Goal: Navigation & Orientation: Find specific page/section

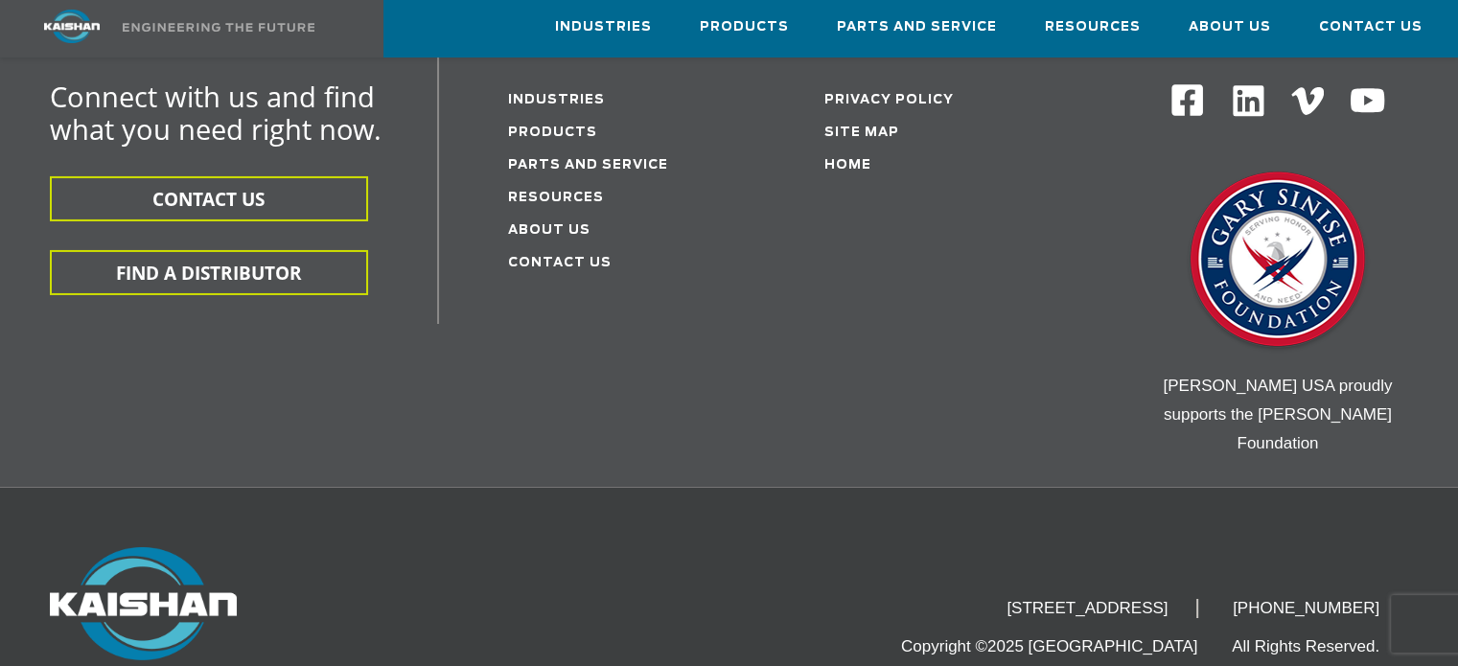
scroll to position [6671, 0]
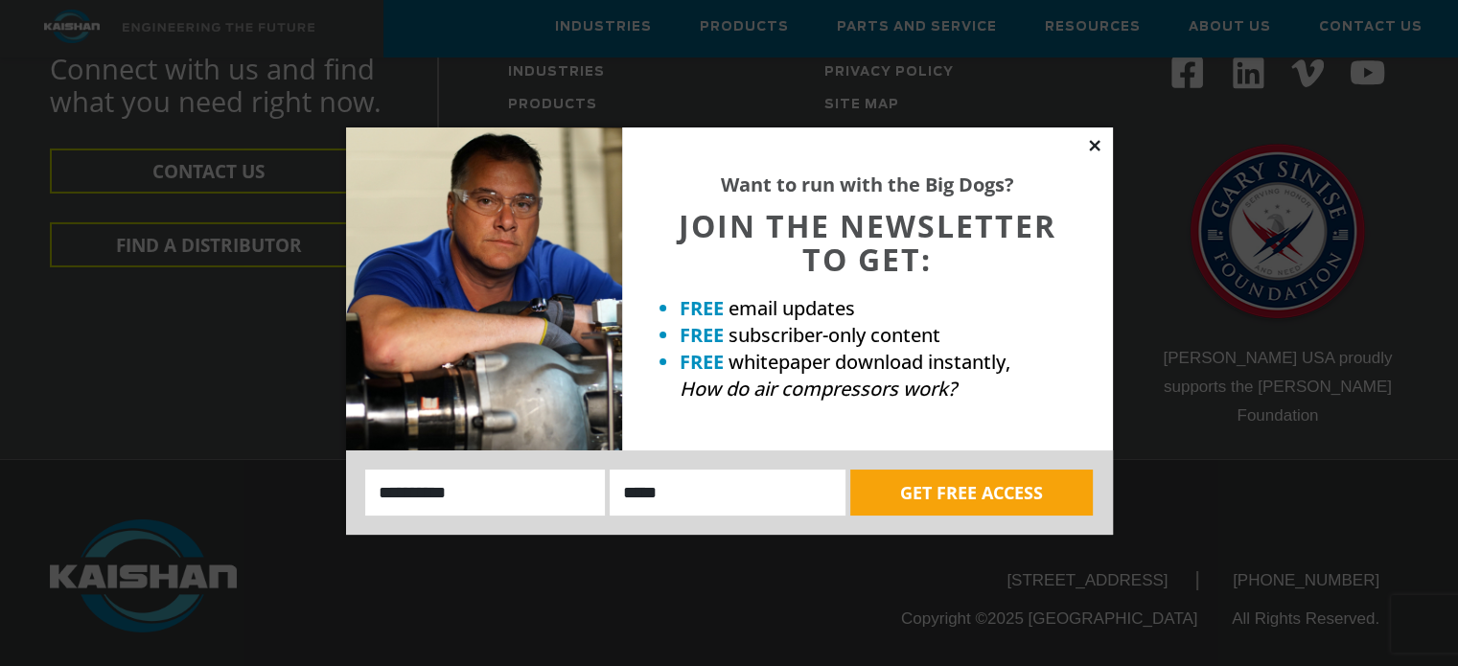
click at [1093, 140] on icon at bounding box center [1094, 145] width 17 height 17
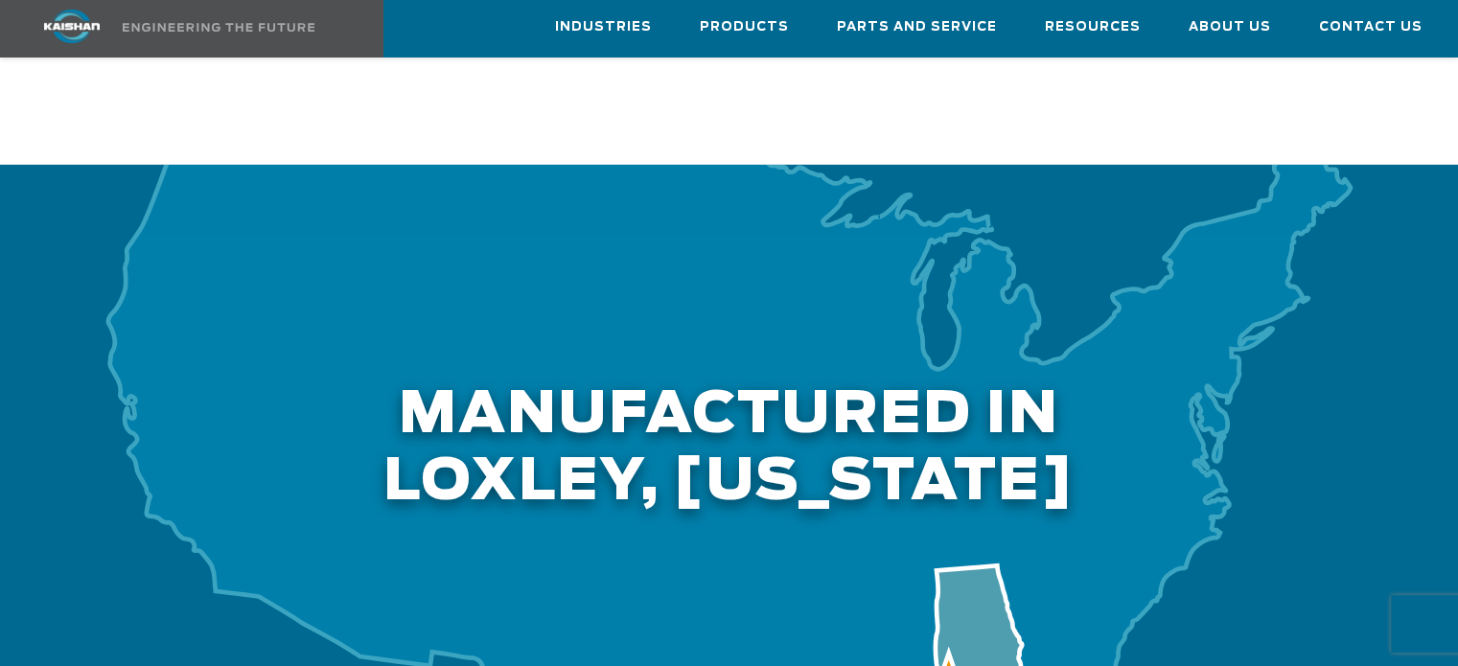
scroll to position [5808, 0]
